Goal: Task Accomplishment & Management: Complete application form

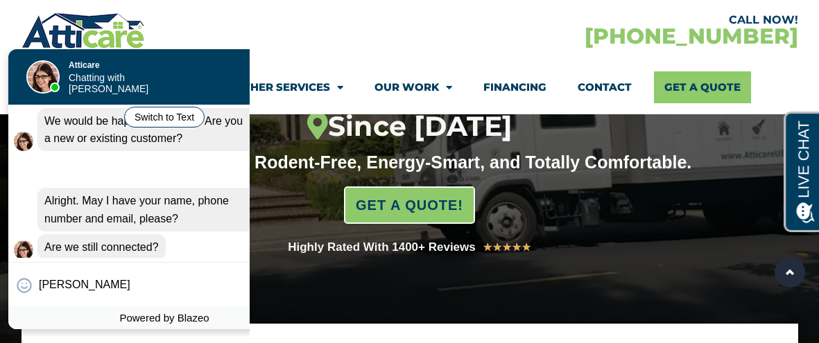
scroll to position [223, 0]
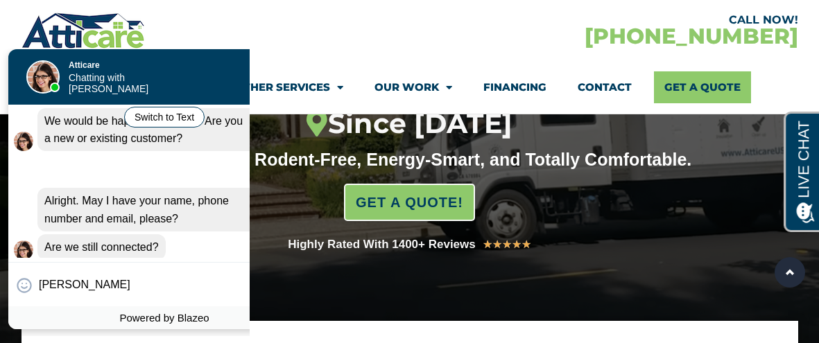
type input "[PERSON_NAME]"
click at [143, 266] on div "Aria is typing" at bounding box center [164, 271] width 312 height 10
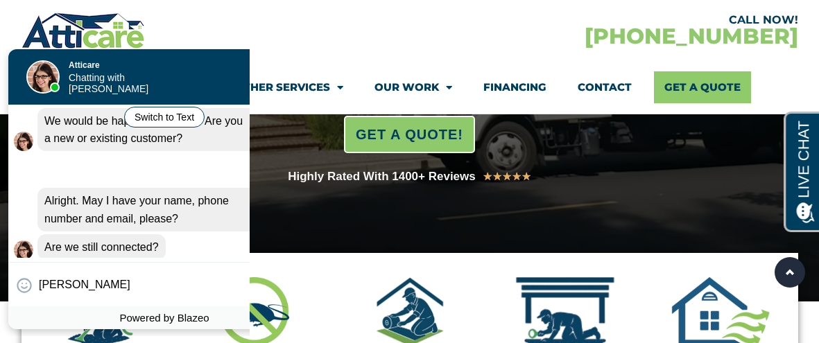
scroll to position [305, 0]
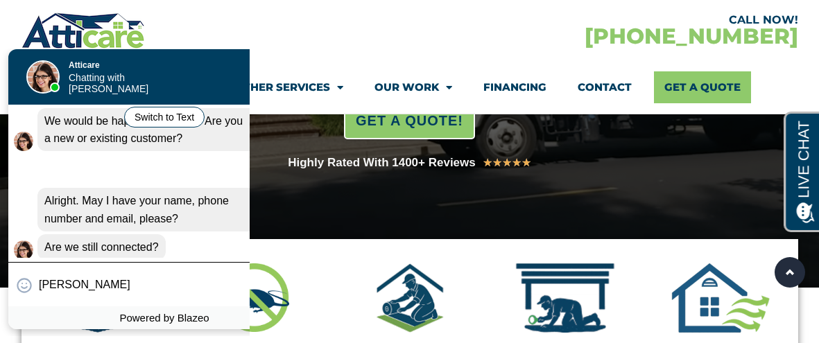
drag, startPoint x: 158, startPoint y: 258, endPoint x: 180, endPoint y: 263, distance: 22.0
click at [176, 263] on div "Convert this chat to text Invalid phone number You have already been contacted …" at bounding box center [164, 189] width 312 height 280
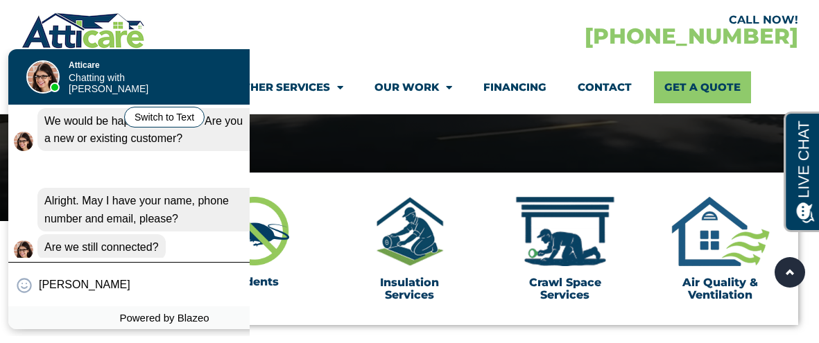
scroll to position [380, 0]
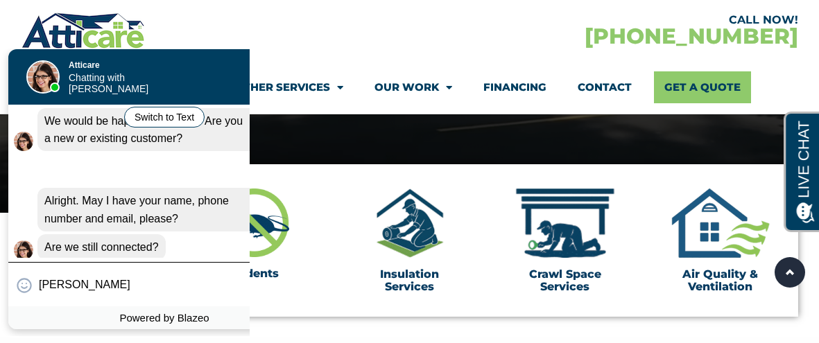
click at [180, 263] on div "😀 😁 😂 😃 😄 😅 😆 😇 😈 😉 😊 😋 😌 😍 😎 😏 😐 😑 😒 😓 😔 😕 😖 😗 😘 😛 😝 😞 😟 😠 😡 😢 😣 😤 😥 😦 [PERSON…" at bounding box center [164, 284] width 312 height 44
click at [181, 266] on div "😀 😁 😂 😃 😄 😅 😆 😇 😈 😉 😊 😋 😌 😍 😎 😏 😐 😑 😒 😓 😔 😕 😖 😗 😘 😛 😝 😞 😟 😠 😡 😢 😣 😤 😥 😦 [PERSON…" at bounding box center [164, 284] width 312 height 44
click at [239, 316] on div "Powered by Blazeo" at bounding box center [164, 318] width 312 height 23
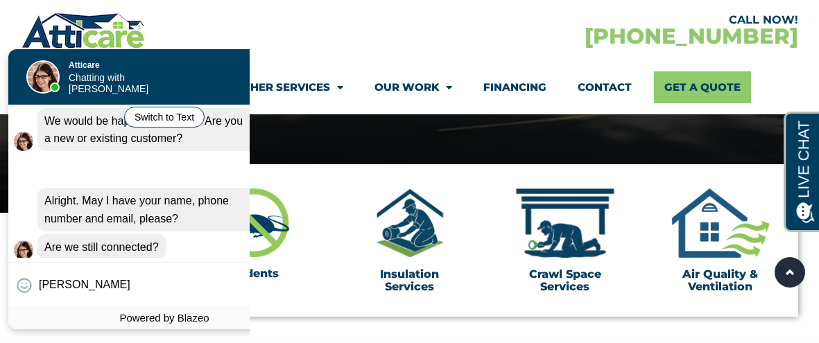
click at [239, 316] on div "Powered by Blazeo" at bounding box center [164, 318] width 312 height 23
click at [205, 295] on input "[PERSON_NAME]" at bounding box center [165, 284] width 253 height 27
click at [191, 278] on input "[PERSON_NAME]" at bounding box center [165, 284] width 253 height 27
click at [44, 307] on div "Powered by Blazeo" at bounding box center [164, 318] width 312 height 23
click at [74, 266] on div "Aria is typing" at bounding box center [164, 271] width 312 height 10
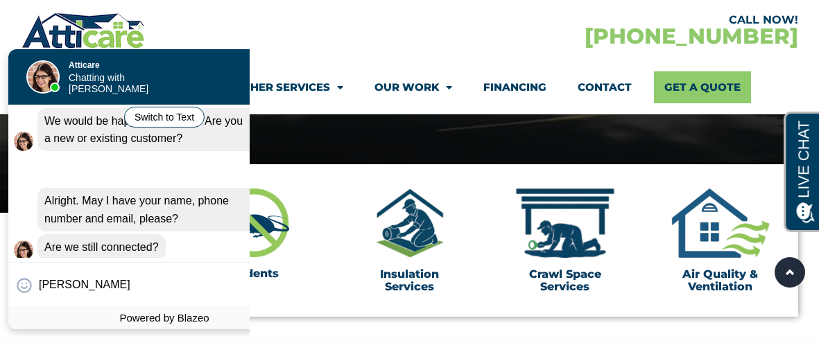
click at [71, 266] on div "Aria is typing" at bounding box center [164, 271] width 312 height 10
click at [178, 234] on apexchat_message_left "Are we still connected? 04:40 am" at bounding box center [164, 247] width 301 height 26
click at [160, 234] on div "Are we still connected?" at bounding box center [101, 247] width 128 height 26
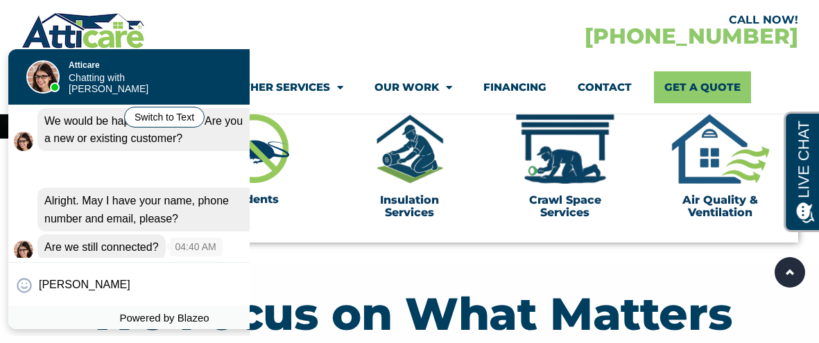
scroll to position [458, 0]
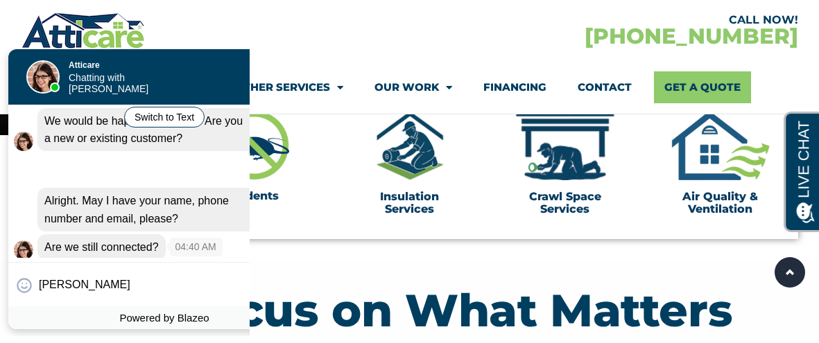
click at [162, 234] on div "Are we still connected?" at bounding box center [101, 247] width 128 height 26
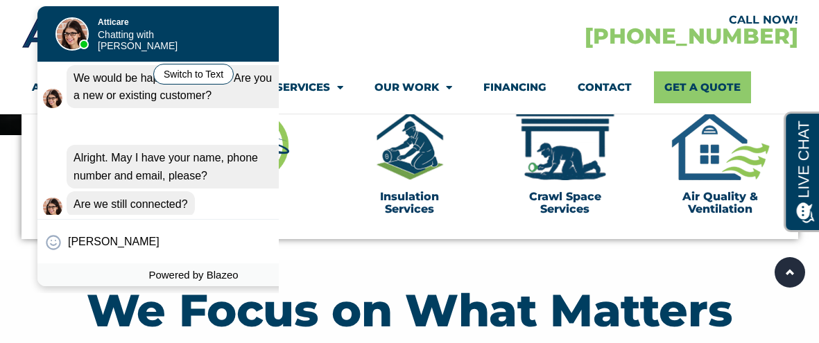
click at [274, 31] on div at bounding box center [189, 33] width 194 height 55
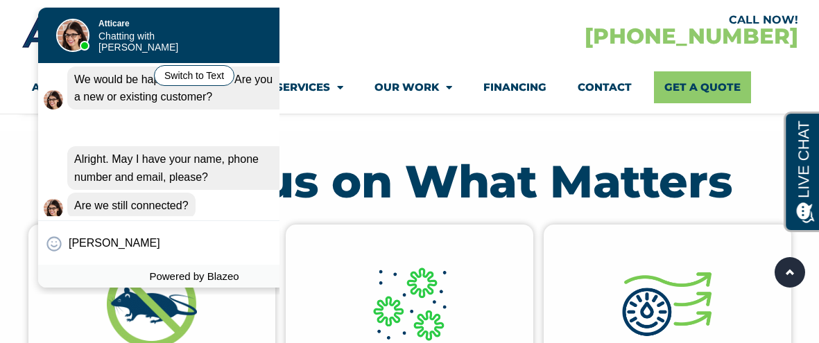
scroll to position [1031, 0]
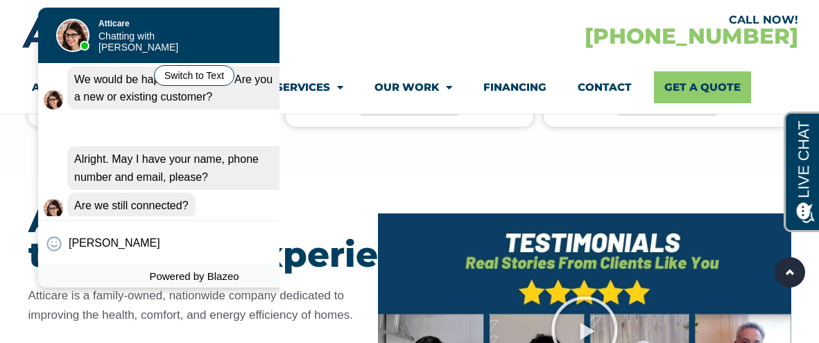
click at [269, 40] on div at bounding box center [189, 34] width 194 height 55
click at [268, 40] on div at bounding box center [189, 34] width 194 height 55
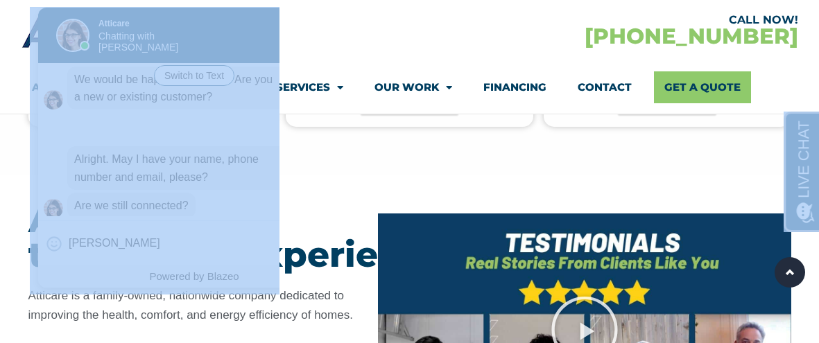
click at [268, 40] on div at bounding box center [189, 34] width 194 height 55
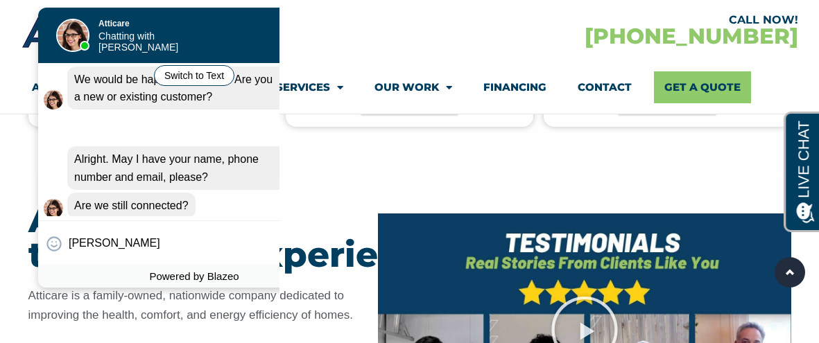
click at [268, 40] on div at bounding box center [189, 34] width 194 height 55
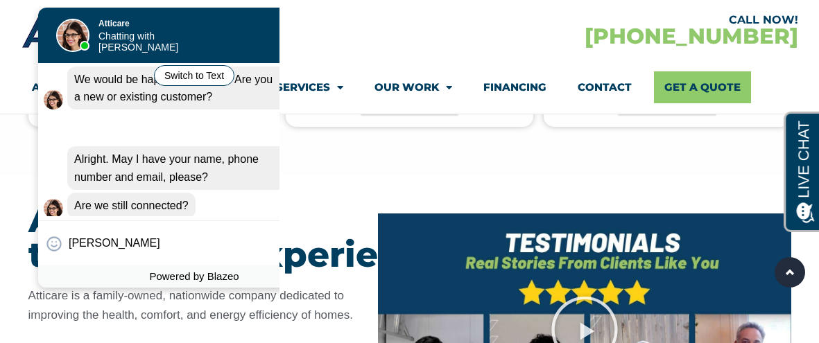
click at [268, 40] on div at bounding box center [189, 34] width 194 height 55
click at [616, 49] on div "CALL NOW! [PHONE_NUMBER]" at bounding box center [604, 30] width 388 height 40
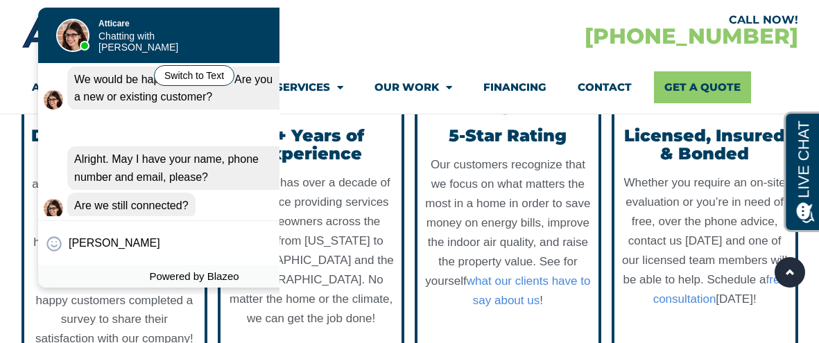
scroll to position [1497, 0]
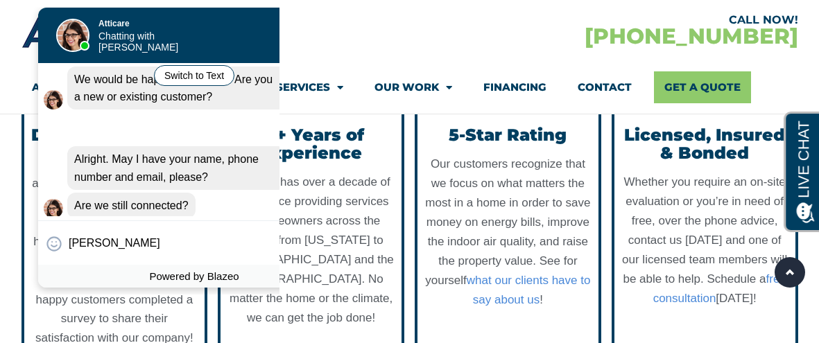
click at [622, 46] on div "CALL NOW! [PHONE_NUMBER]" at bounding box center [604, 30] width 388 height 40
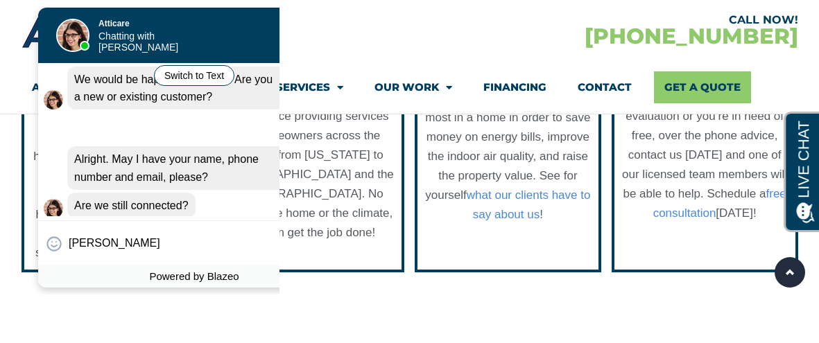
scroll to position [1584, 0]
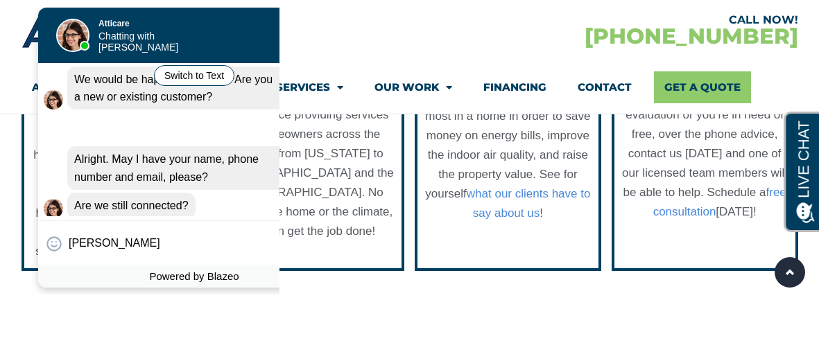
click at [622, 46] on div "CALL NOW! [PHONE_NUMBER]" at bounding box center [604, 30] width 388 height 40
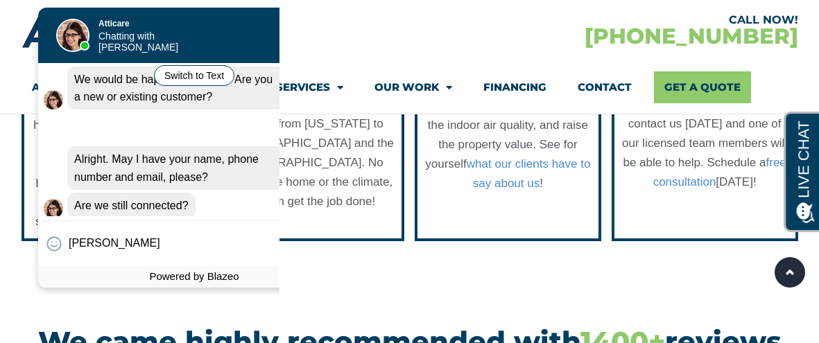
scroll to position [1629, 0]
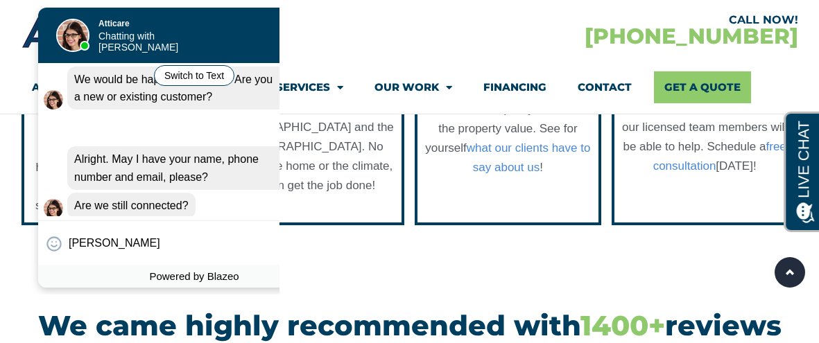
click at [622, 46] on div "CALL NOW! [PHONE_NUMBER]" at bounding box center [604, 30] width 388 height 40
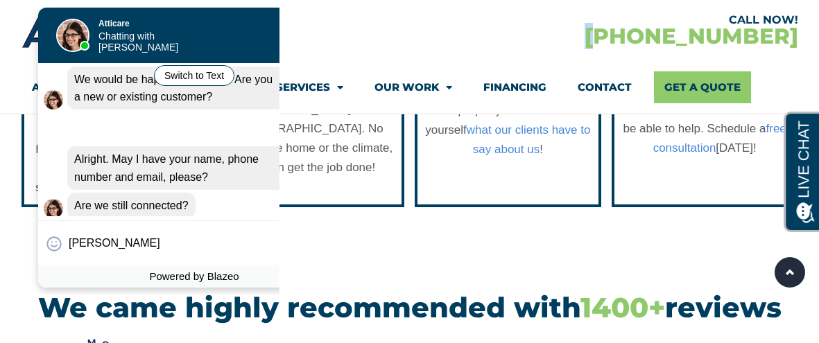
scroll to position [1686, 0]
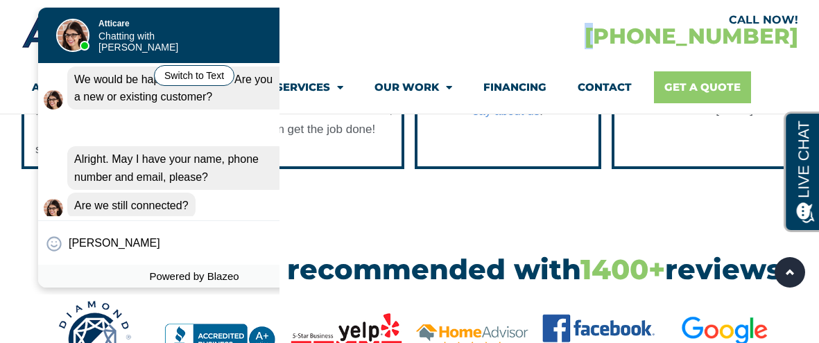
click at [694, 82] on link "Get A Quote" at bounding box center [702, 87] width 97 height 32
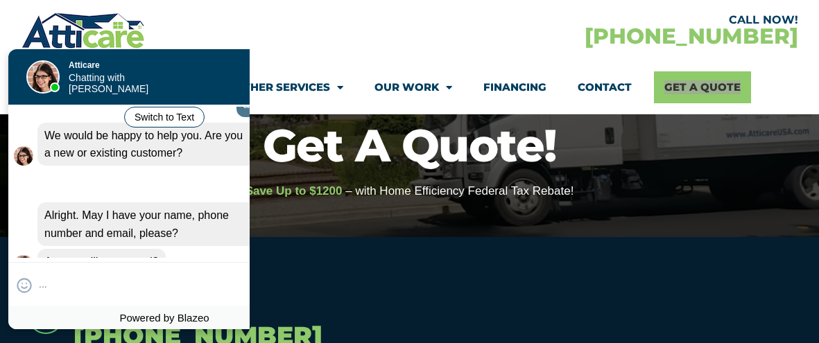
scroll to position [270, 0]
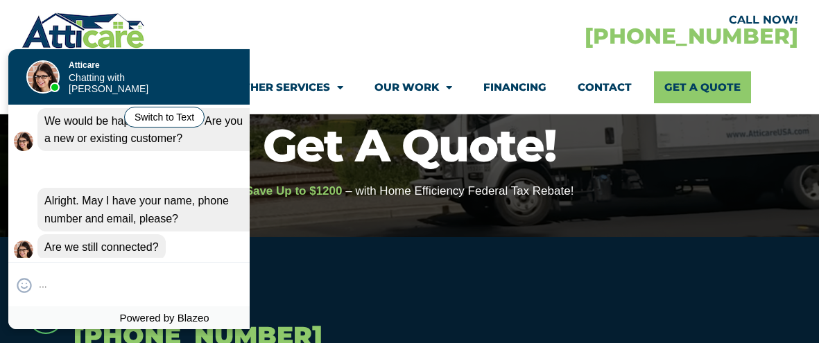
click at [657, 153] on h1 "Get A Quote!" at bounding box center [409, 145] width 805 height 45
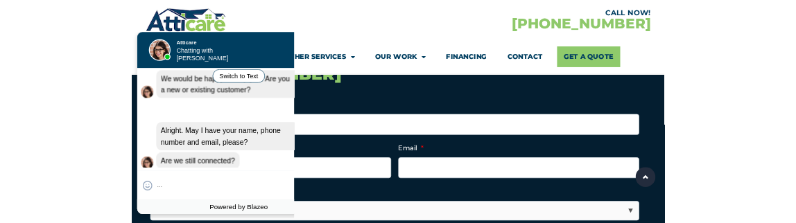
scroll to position [353, 0]
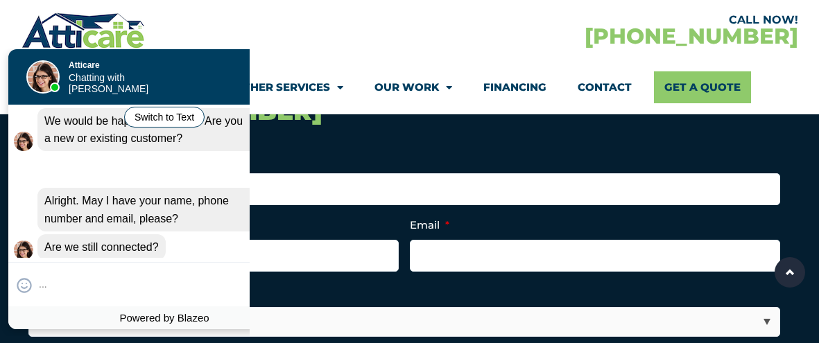
click at [657, 153] on li "Full Name *" at bounding box center [409, 177] width 763 height 55
click at [368, 70] on section "Attic Attic Cleaning Rodent Proofing Air Sealing Insulation Whole House Fan Air…" at bounding box center [410, 87] width 777 height 53
click at [368, 69] on section "Attic Attic Cleaning Rodent Proofing Air Sealing Insulation Whole House Fan Air…" at bounding box center [410, 87] width 777 height 53
